Goal: Transaction & Acquisition: Book appointment/travel/reservation

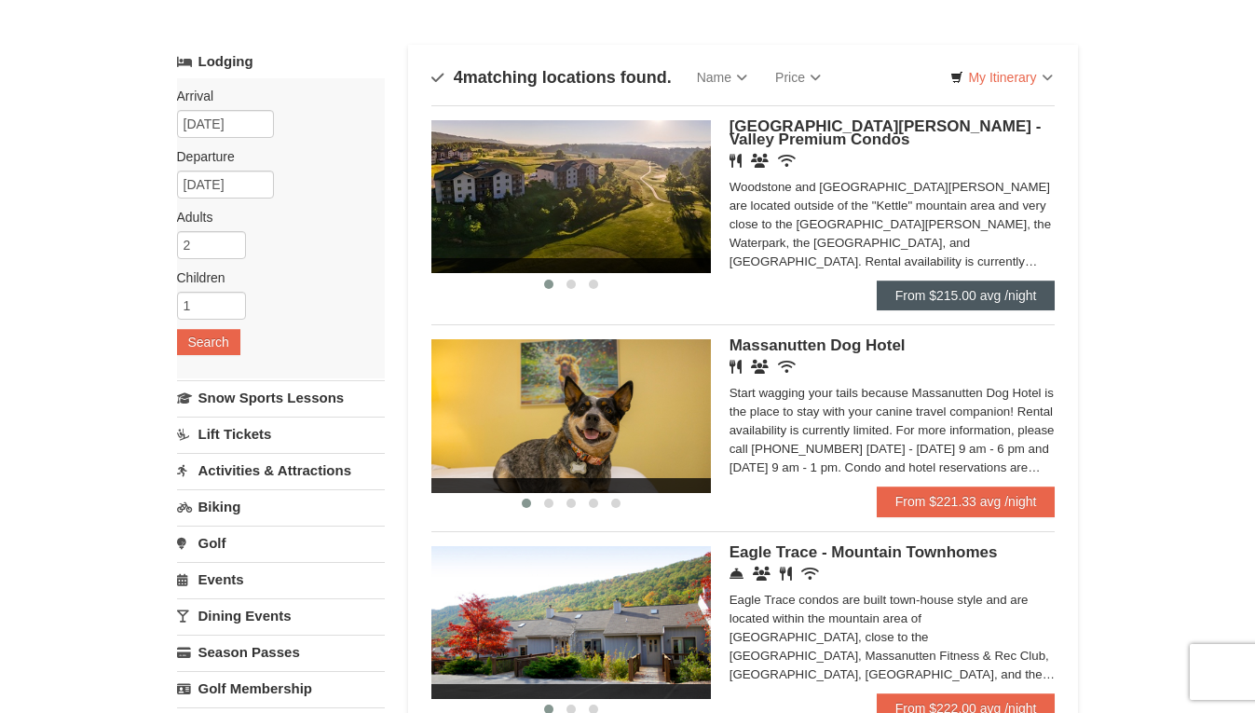
scroll to position [93, 0]
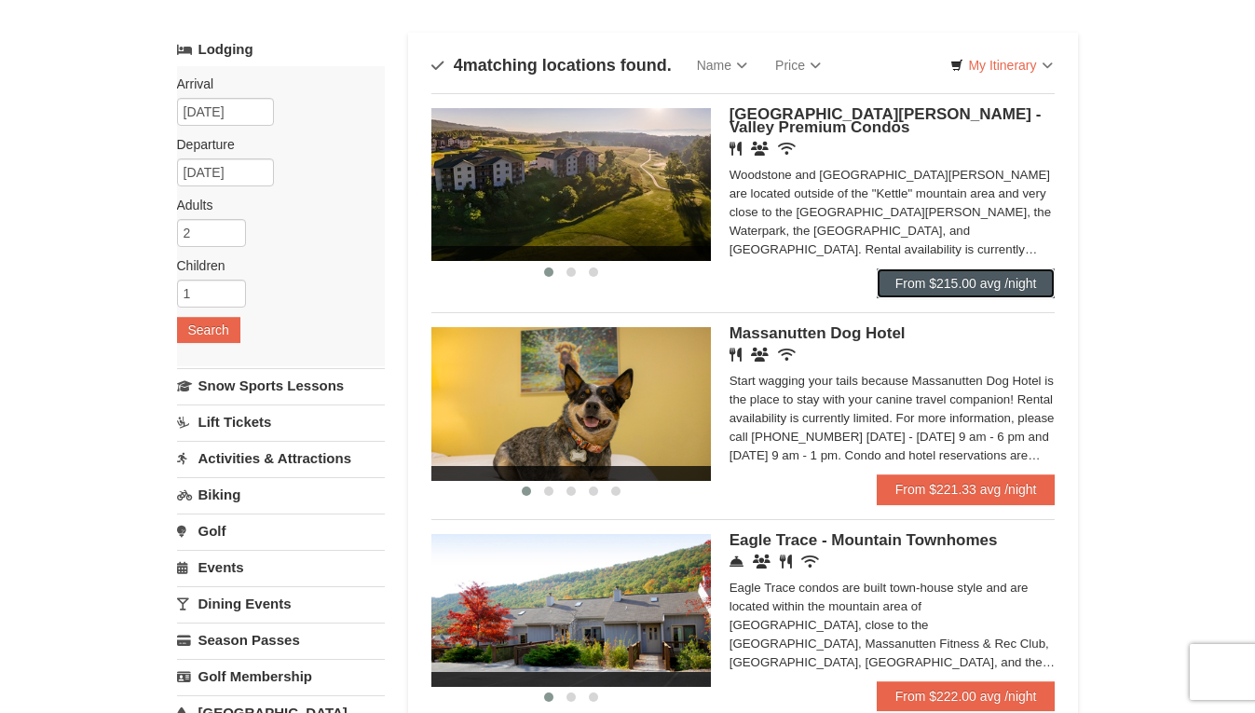
click at [954, 286] on link "From $215.00 avg /night" at bounding box center [966, 283] width 179 height 30
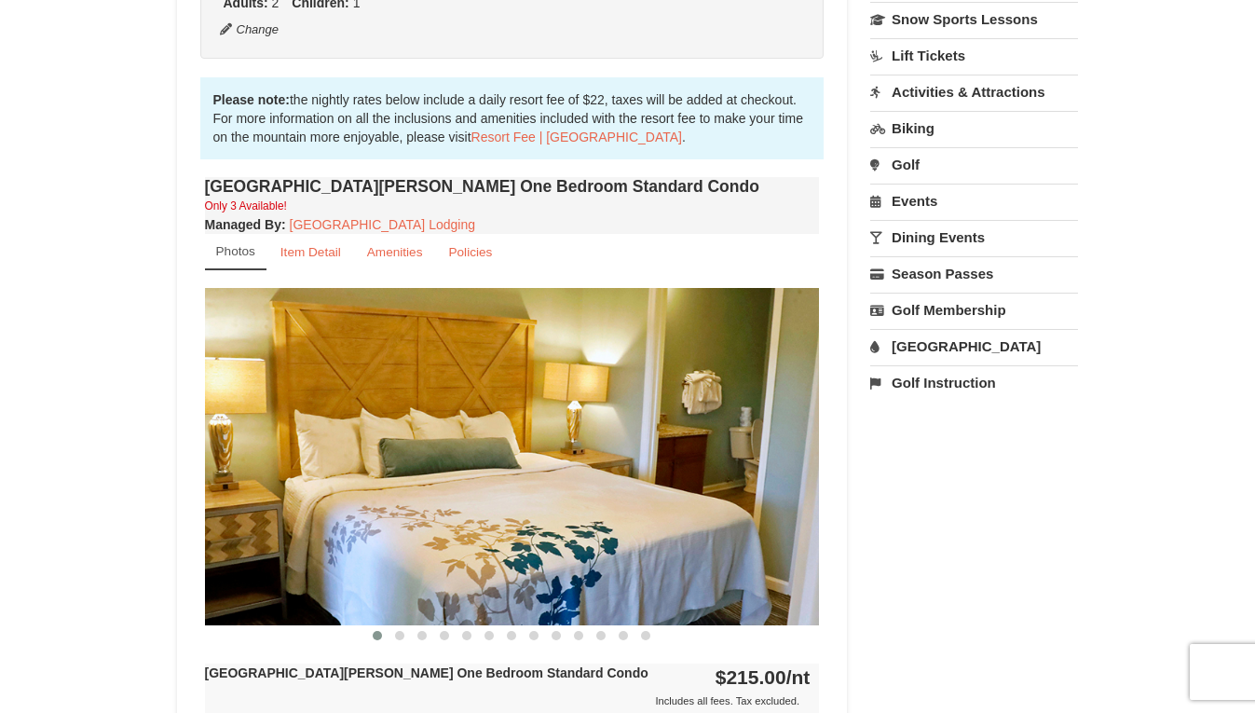
scroll to position [746, 0]
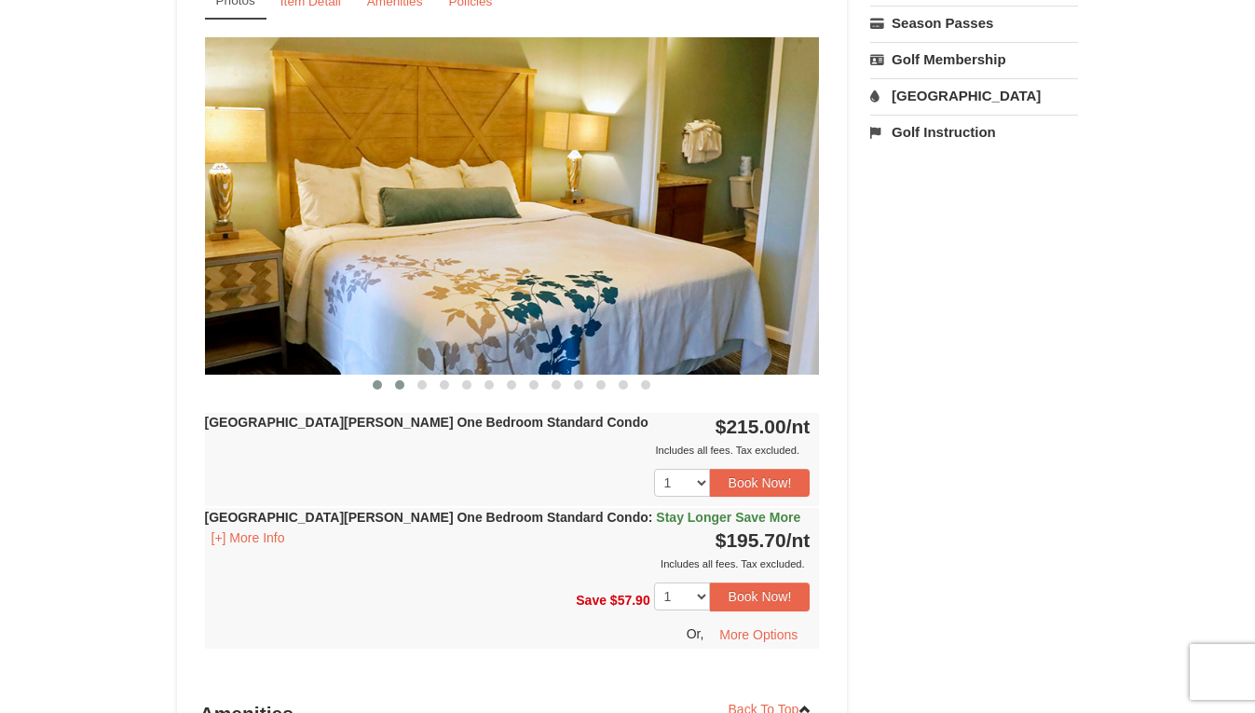
click at [395, 385] on span at bounding box center [399, 384] width 9 height 9
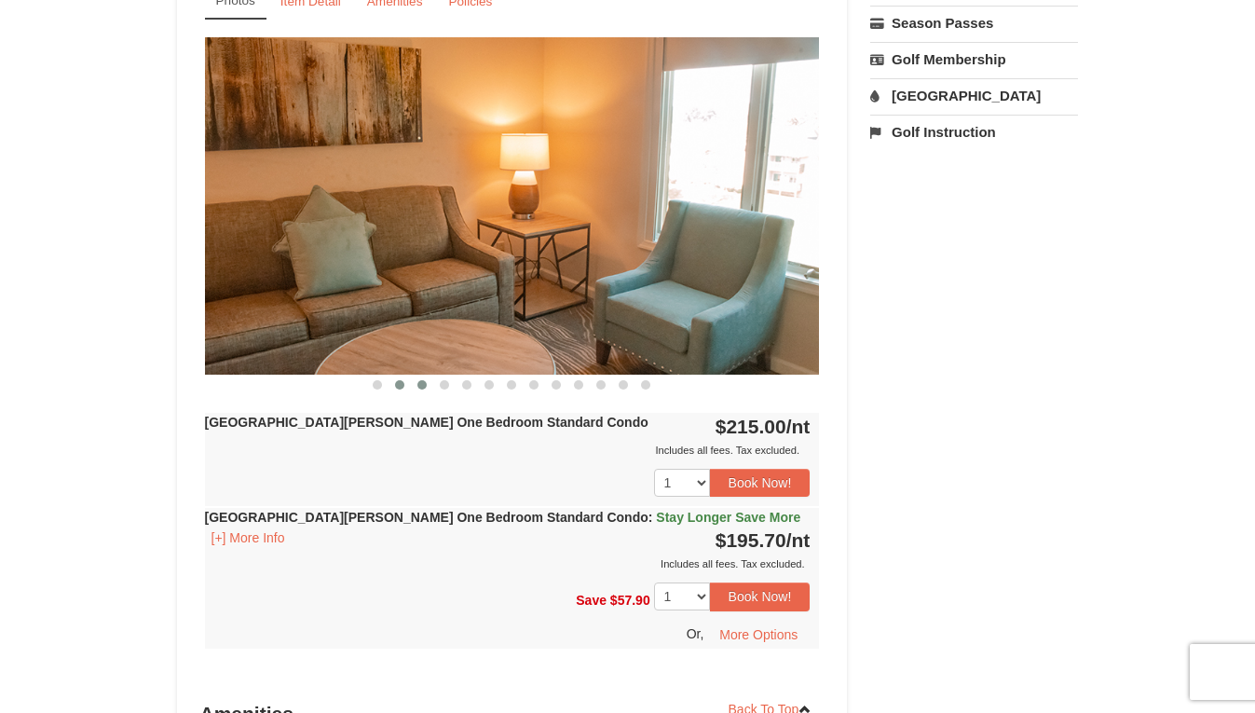
click at [419, 385] on span at bounding box center [422, 384] width 9 height 9
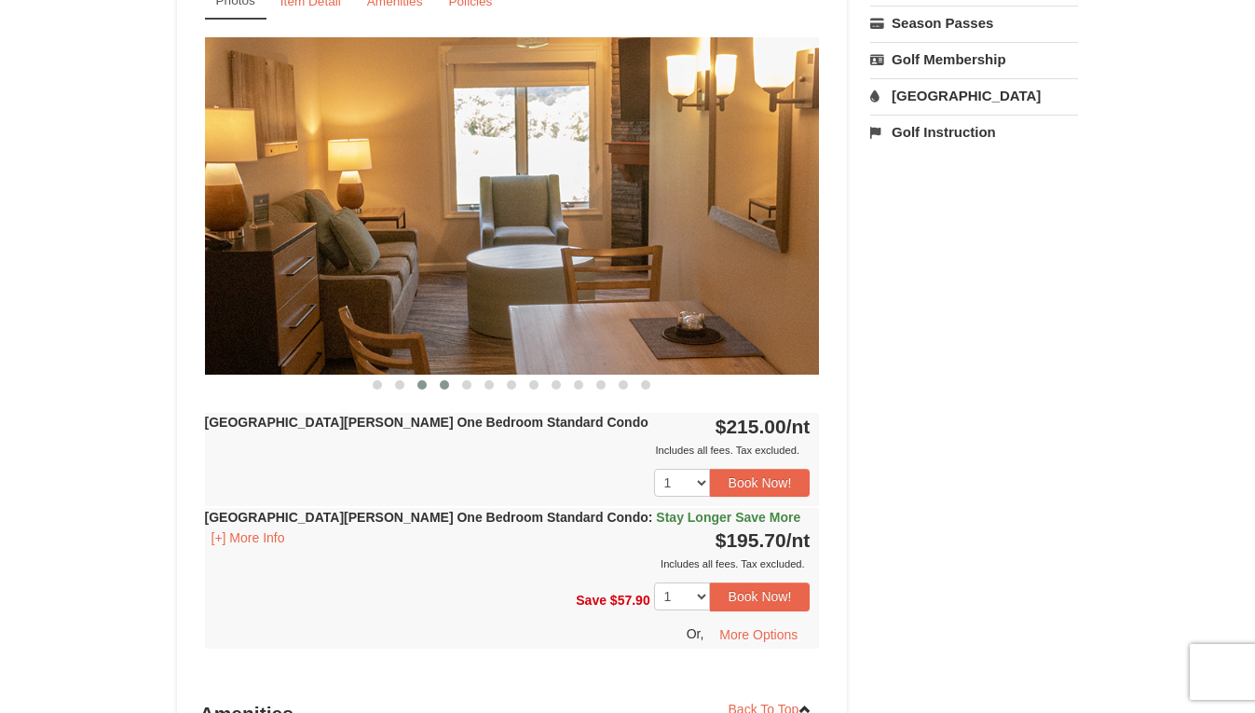
click at [439, 385] on button at bounding box center [444, 385] width 22 height 19
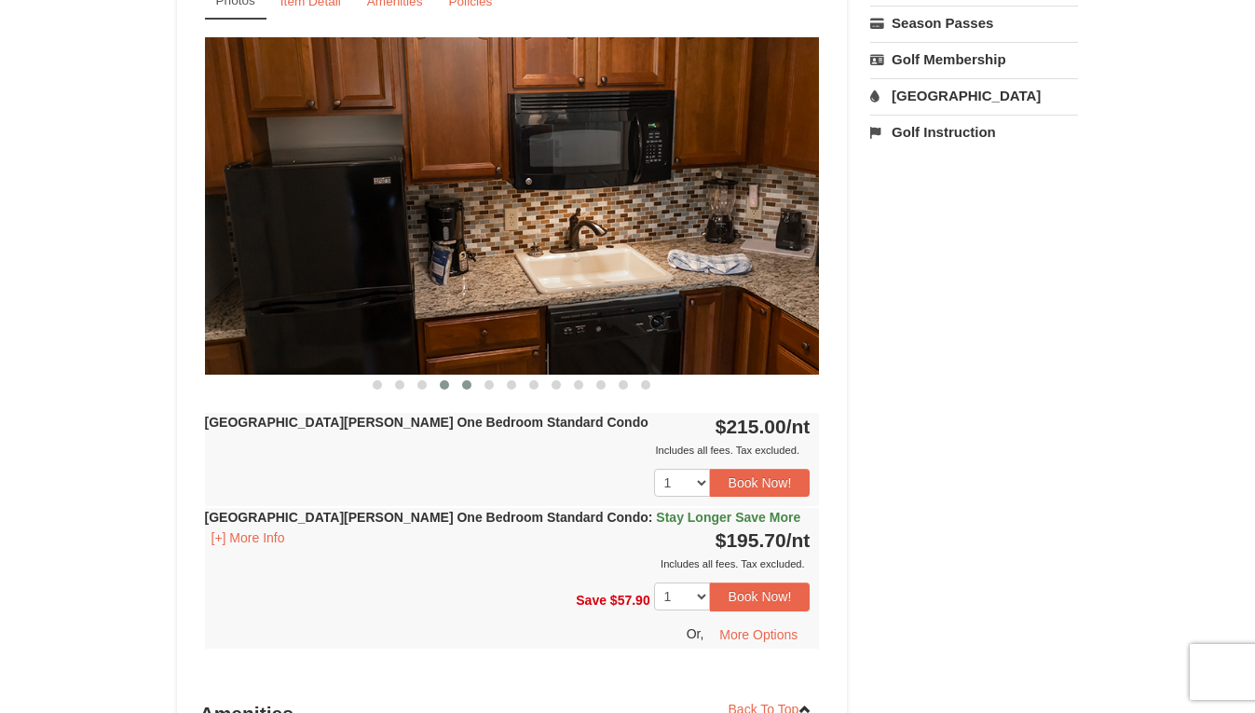
click at [458, 384] on button at bounding box center [467, 385] width 22 height 19
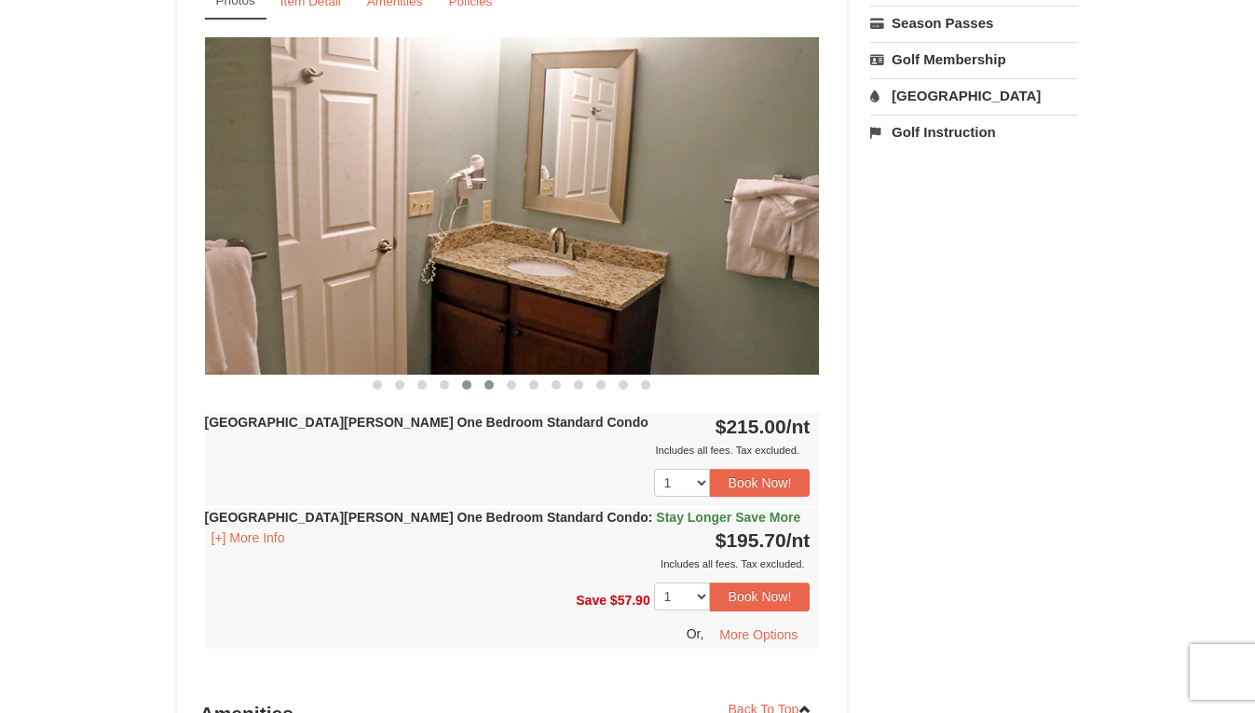
click at [487, 386] on span at bounding box center [489, 384] width 9 height 9
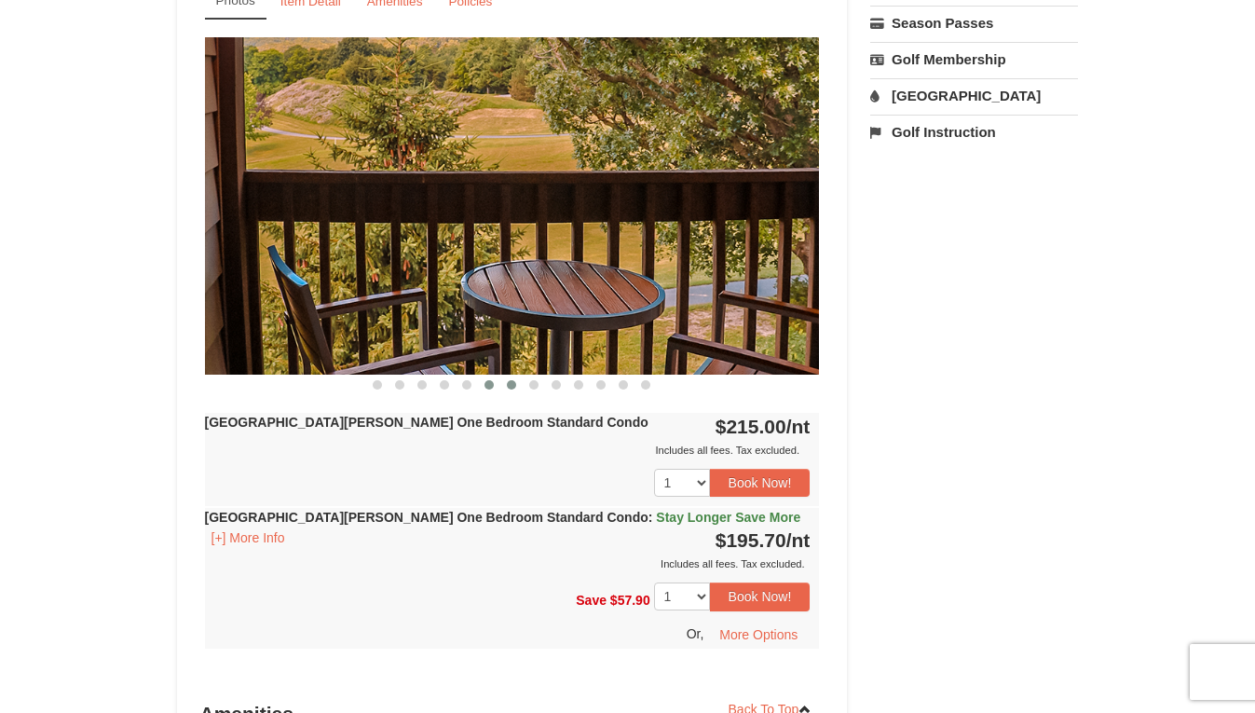
click at [512, 386] on span at bounding box center [511, 384] width 9 height 9
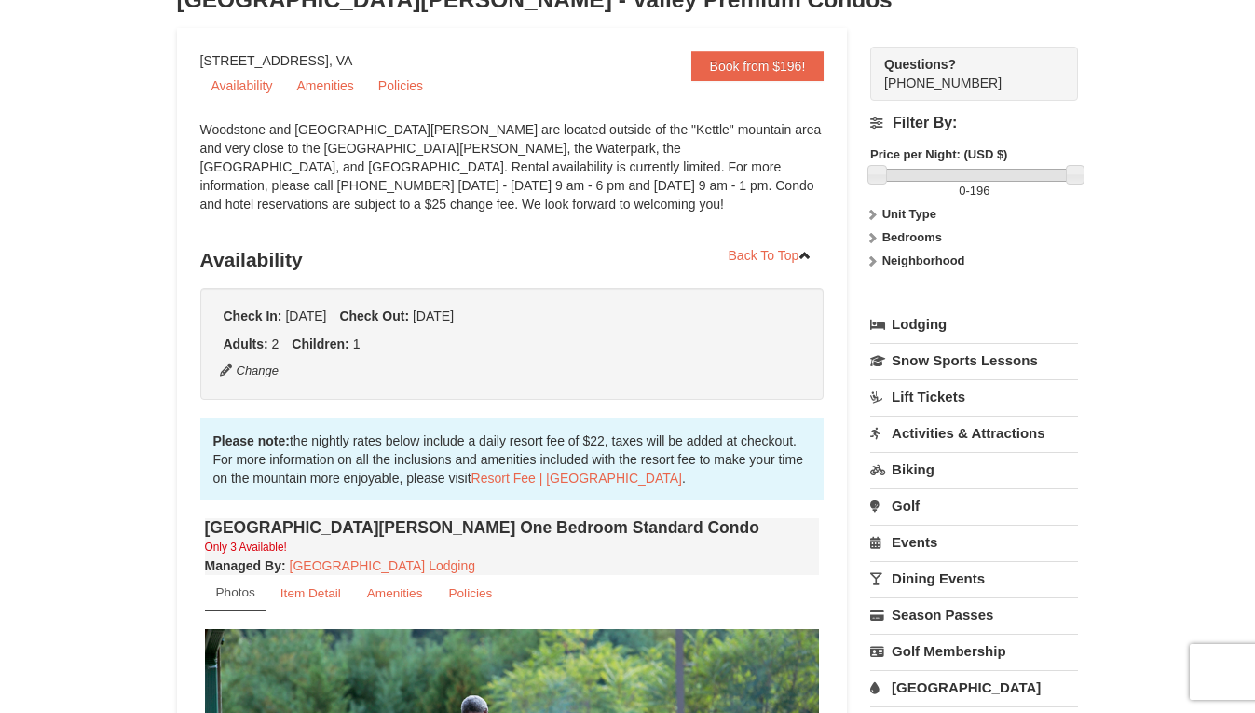
scroll to position [0, 0]
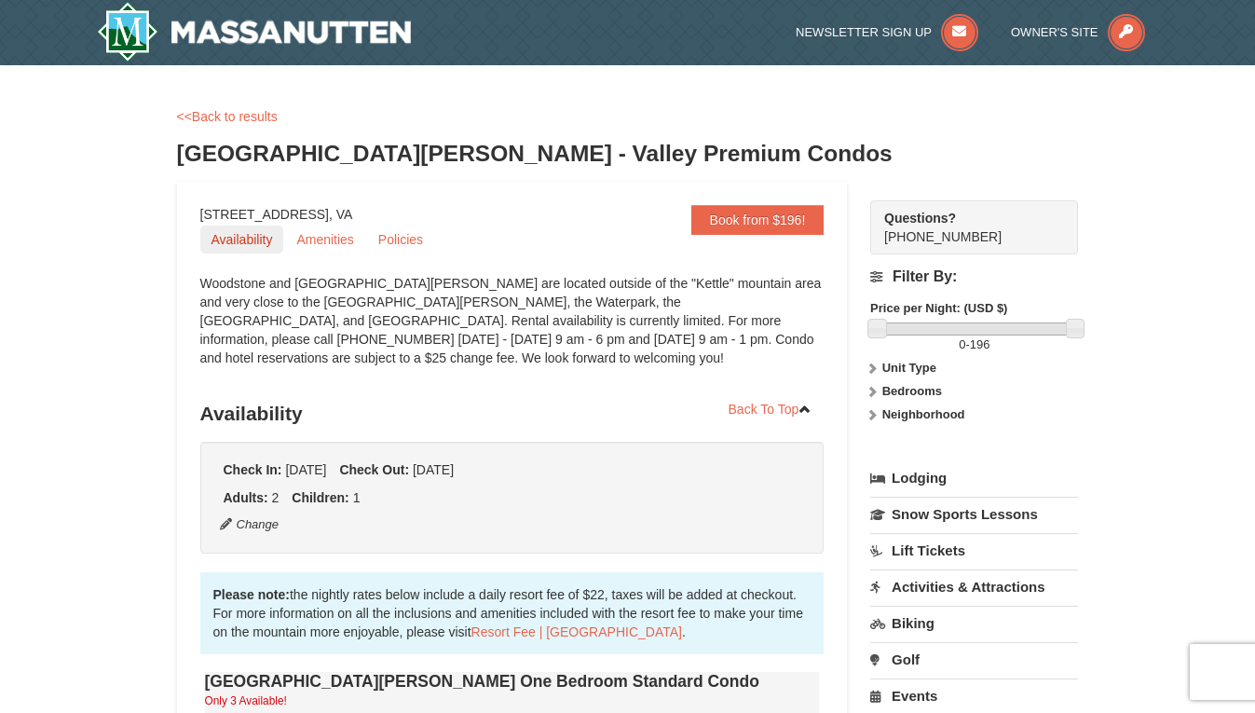
click at [248, 244] on link "Availability" at bounding box center [242, 240] width 84 height 28
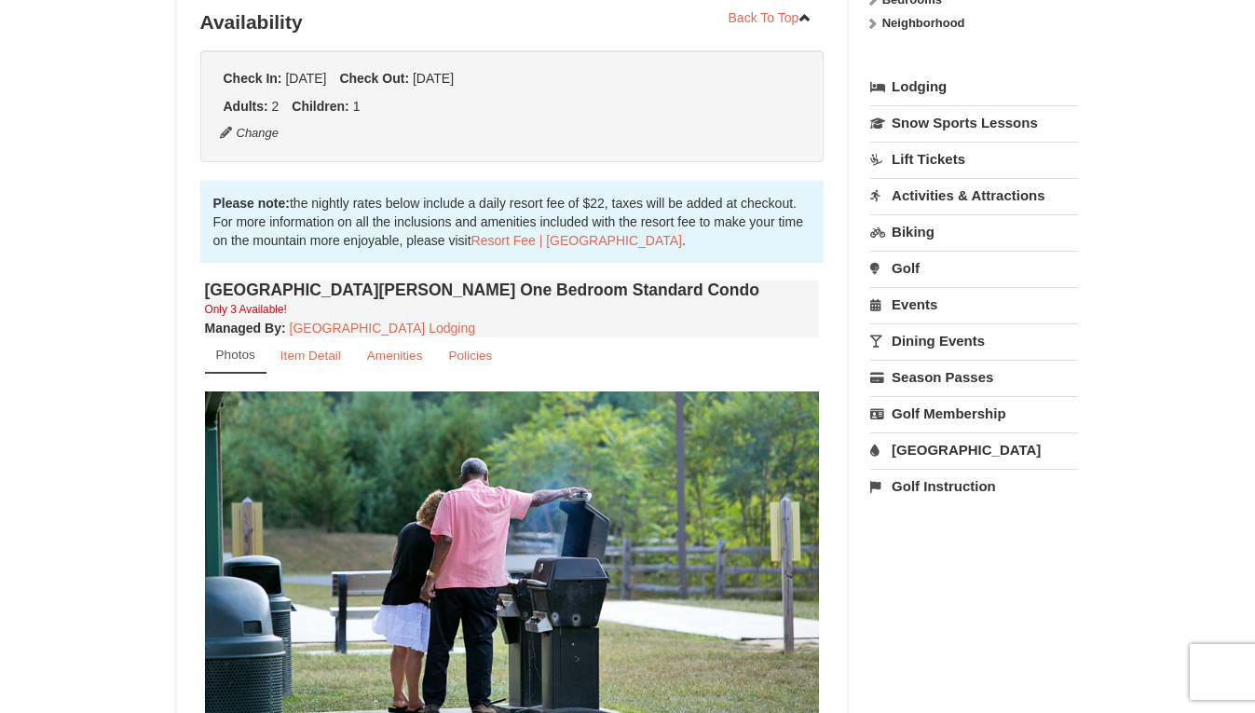
scroll to position [395, 0]
